Goal: Check status: Check status

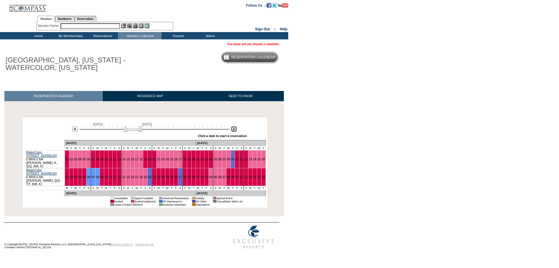
click at [235, 130] on img at bounding box center [234, 129] width 6 height 6
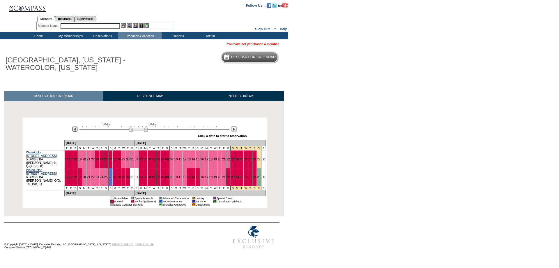
click at [77, 131] on img at bounding box center [75, 129] width 6 height 6
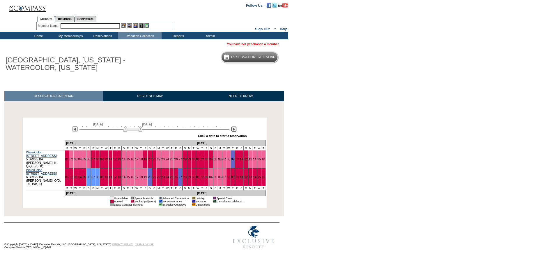
click at [235, 131] on img at bounding box center [234, 129] width 6 height 6
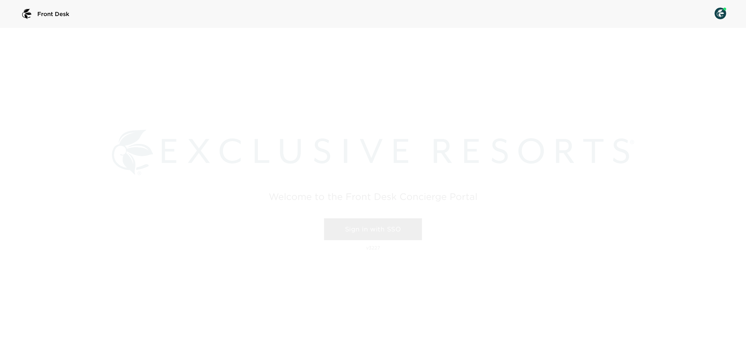
click at [382, 232] on link "Sign in with SSO" at bounding box center [373, 229] width 98 height 22
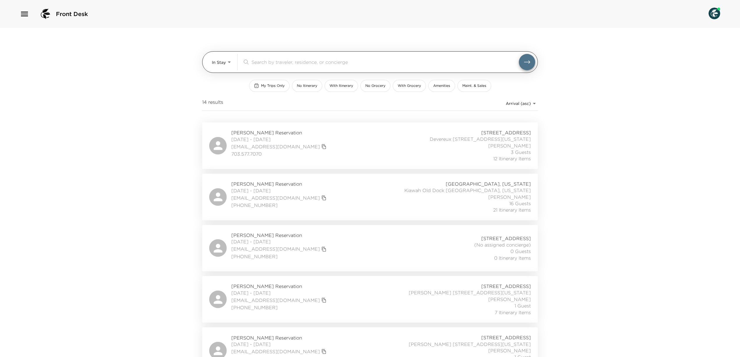
click at [212, 64] on body "Front Desk In Stay In-Stay ​ My Trips Only No Itinerary With Itinerary No Groce…" at bounding box center [370, 178] width 740 height 357
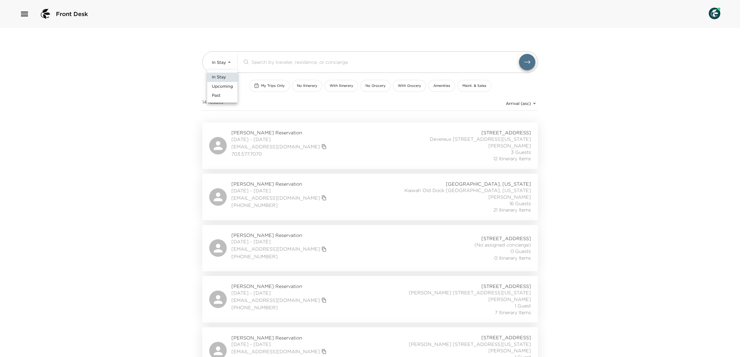
click at [222, 94] on li "Past" at bounding box center [222, 95] width 30 height 9
type input "Past"
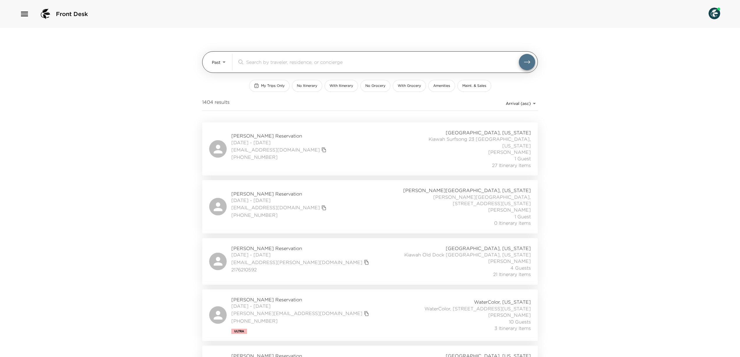
click at [291, 63] on input "search" at bounding box center [382, 62] width 273 height 7
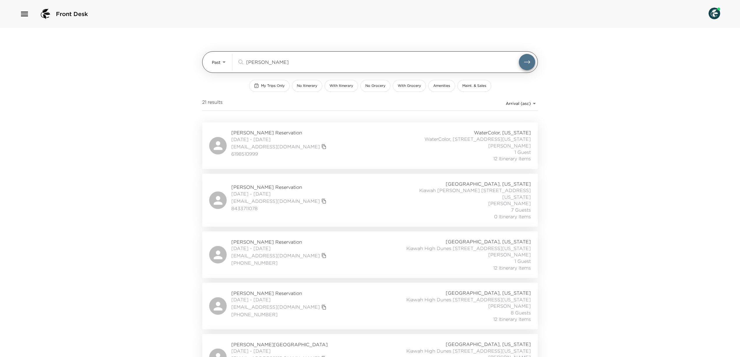
drag, startPoint x: 295, startPoint y: 56, endPoint x: 293, endPoint y: 60, distance: 3.9
click at [295, 56] on div "patti ​" at bounding box center [386, 62] width 298 height 16
click at [292, 62] on input "patti" at bounding box center [382, 62] width 273 height 7
paste input "Anderson"
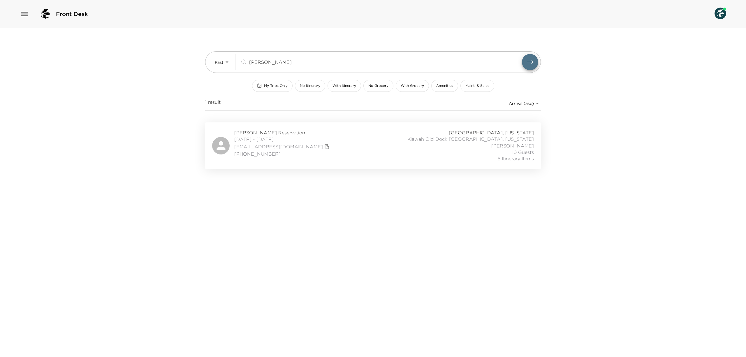
type input "patti Anderson"
click at [324, 145] on div "Patti Anderson Reservation 08/24/2025 - 08/28/2025 pattigrace@charter.net (715)…" at bounding box center [373, 145] width 322 height 33
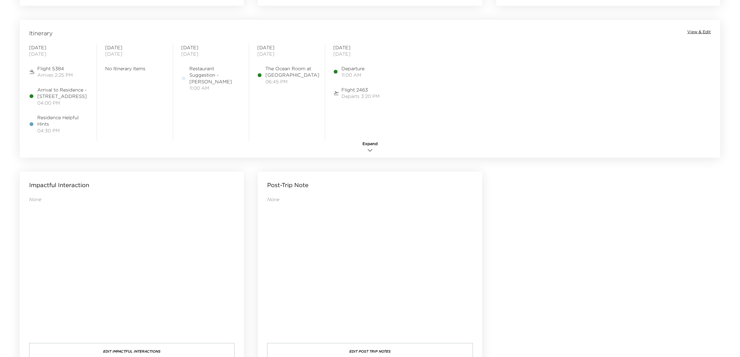
scroll to position [311, 0]
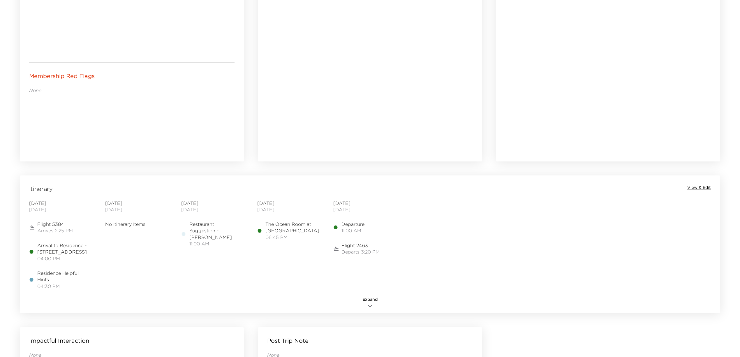
click at [372, 297] on span "Expand" at bounding box center [369, 300] width 15 height 6
